Goal: Task Accomplishment & Management: Complete application form

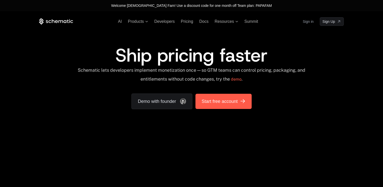
click at [211, 100] on span "Start free account" at bounding box center [220, 101] width 36 height 7
